Goal: Information Seeking & Learning: Learn about a topic

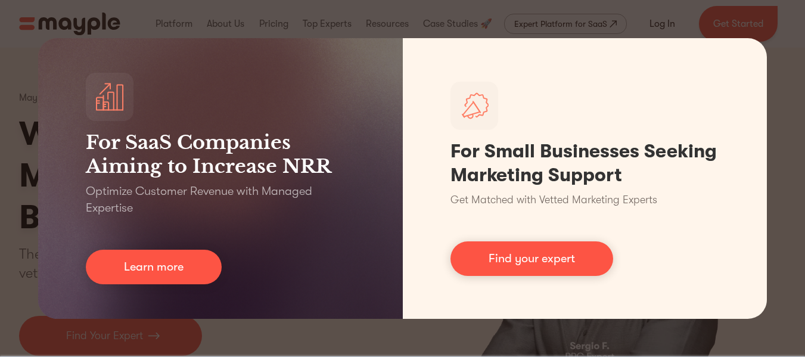
click at [374, 350] on div "For SaaS Companies Aiming to Increase NRR Optimize Customer Revenue with Manage…" at bounding box center [402, 178] width 805 height 357
click at [422, 336] on div "For SaaS Companies Aiming to Increase NRR Optimize Customer Revenue with Manage…" at bounding box center [402, 178] width 805 height 357
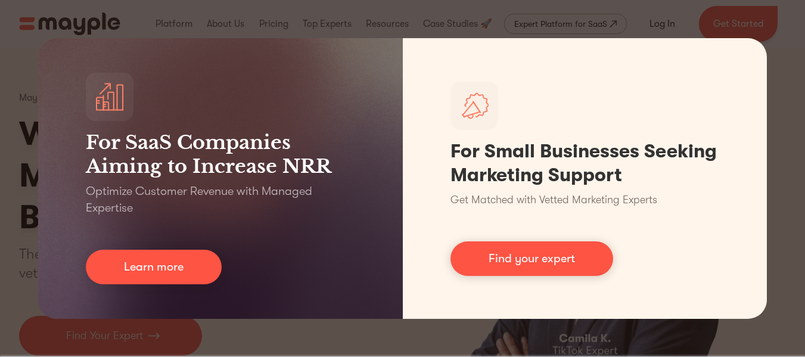
click at [780, 10] on div "For SaaS Companies Aiming to Increase NRR Optimize Customer Revenue with Manage…" at bounding box center [402, 178] width 805 height 357
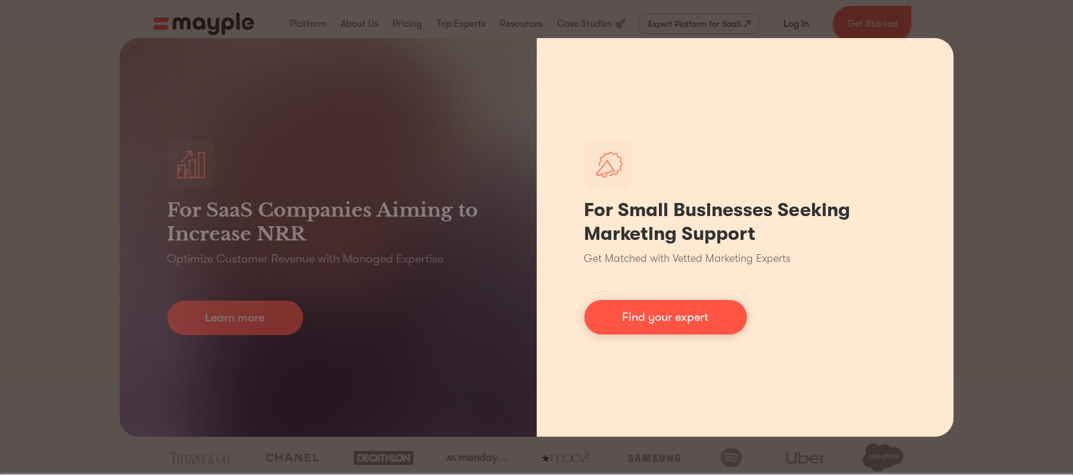
drag, startPoint x: 780, startPoint y: 0, endPoint x: 542, endPoint y: 60, distance: 246.4
click at [542, 60] on div "For Small Businesses Seeking Marketing Support Get Matched with Vetted Marketin…" at bounding box center [745, 237] width 417 height 399
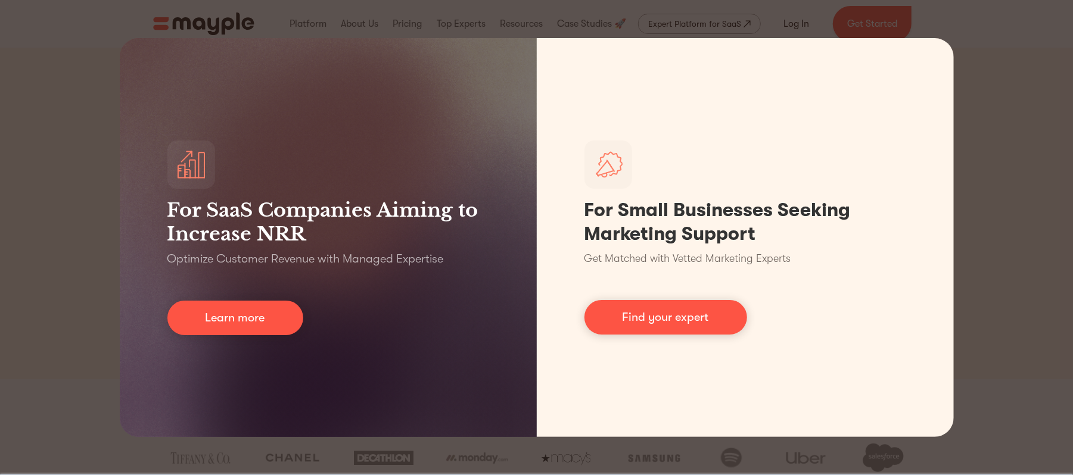
click at [804, 189] on div "For SaaS Companies Aiming to Increase NRR Optimize Customer Revenue with Manage…" at bounding box center [536, 237] width 1073 height 475
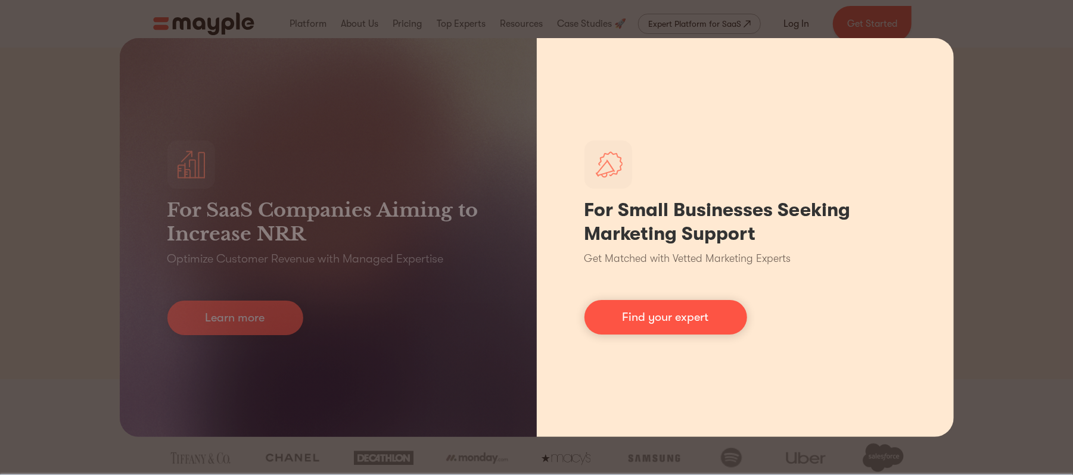
click at [804, 50] on div "For Small Businesses Seeking Marketing Support Get Matched with Vetted Marketin…" at bounding box center [745, 237] width 417 height 399
click at [804, 228] on h1 "For Small Businesses Seeking Marketing Support" at bounding box center [745, 222] width 322 height 48
click at [804, 346] on div "For Small Businesses Seeking Marketing Support Get Matched with Vetted Marketin…" at bounding box center [745, 237] width 417 height 399
click at [804, 356] on div "For Small Businesses Seeking Marketing Support Get Matched with Vetted Marketin…" at bounding box center [745, 237] width 417 height 399
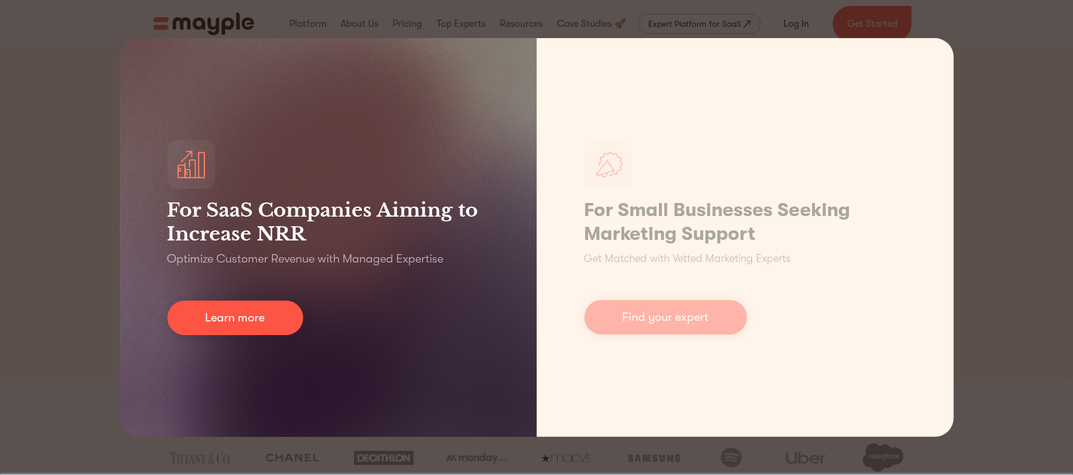
click at [360, 356] on div "For SaaS Companies Aiming to Increase NRR Optimize Customer Revenue with Manage…" at bounding box center [328, 237] width 417 height 399
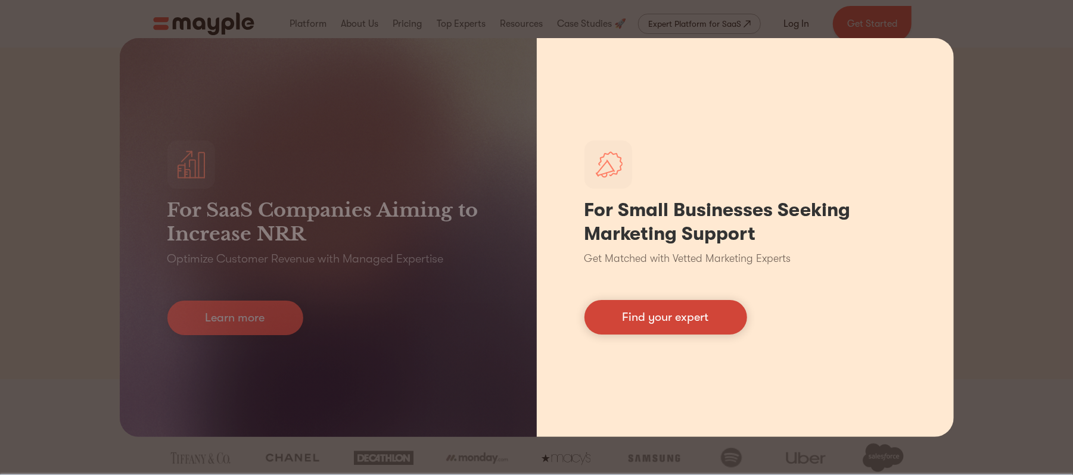
click at [632, 322] on link "Find your expert" at bounding box center [665, 317] width 163 height 35
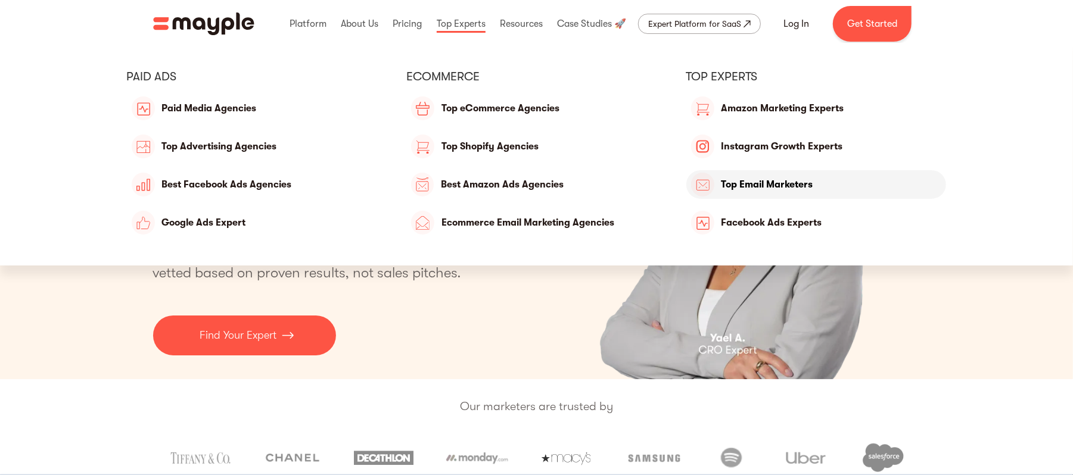
click at [774, 182] on link "Top Email Marketers" at bounding box center [816, 184] width 260 height 29
